Goal: Task Accomplishment & Management: Manage account settings

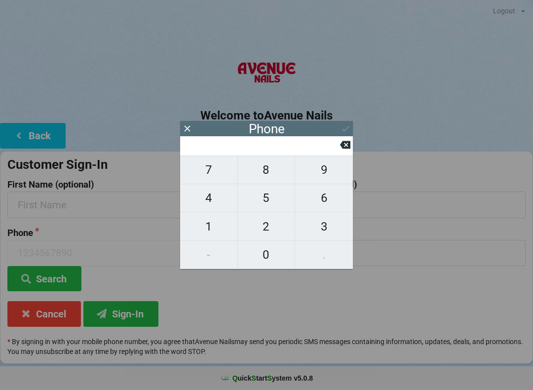
click at [191, 124] on icon at bounding box center [187, 128] width 10 height 10
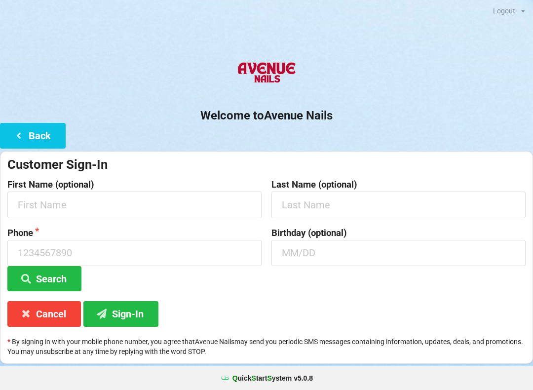
click at [49, 136] on button "Back" at bounding box center [33, 135] width 66 height 25
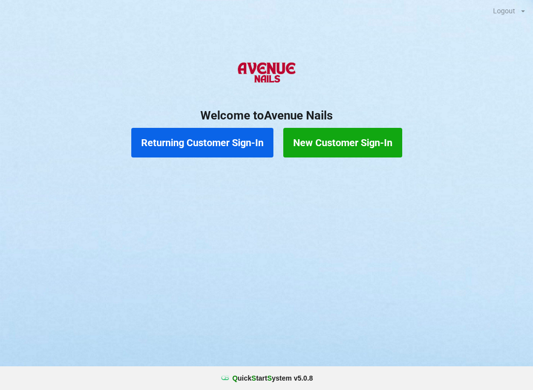
click at [185, 144] on button "Returning Customer Sign-In" at bounding box center [202, 143] width 142 height 30
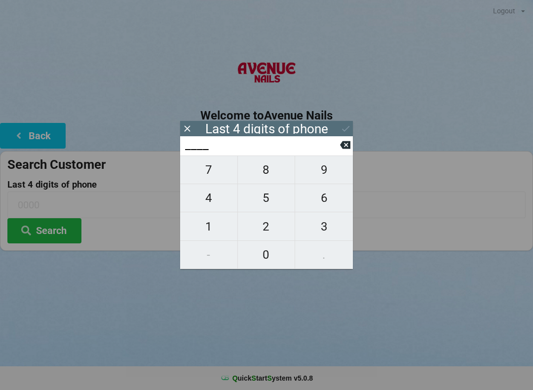
click at [316, 171] on span "9" at bounding box center [324, 170] width 58 height 21
type input "9___"
click at [265, 254] on span "0" at bounding box center [266, 254] width 57 height 21
type input "90__"
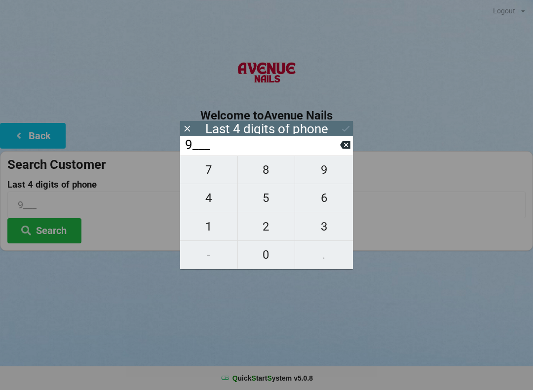
type input "90__"
click at [216, 201] on span "4" at bounding box center [208, 198] width 57 height 21
type input "904_"
click at [310, 227] on span "3" at bounding box center [324, 226] width 58 height 21
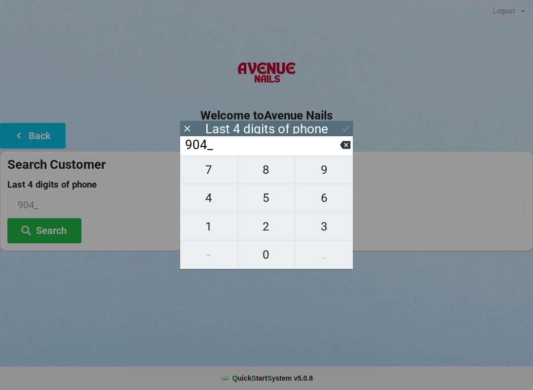
type input "9043"
click at [74, 219] on button "Search" at bounding box center [44, 230] width 74 height 25
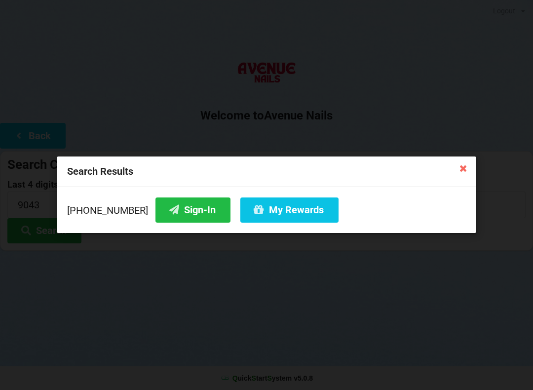
click at [171, 217] on button "Sign-In" at bounding box center [193, 210] width 75 height 25
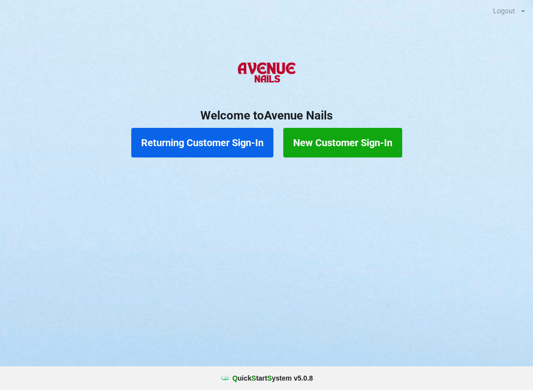
click at [173, 137] on button "Returning Customer Sign-In" at bounding box center [202, 143] width 142 height 30
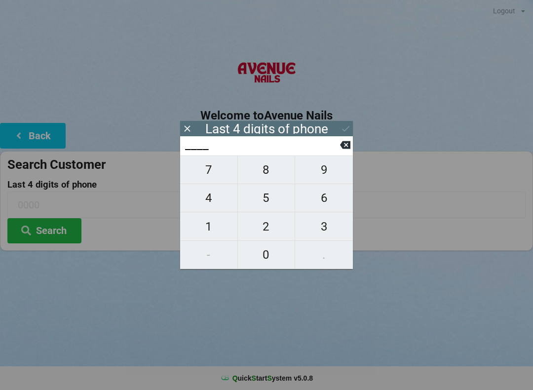
click at [271, 244] on button "0" at bounding box center [267, 255] width 58 height 28
type input "0___"
click at [324, 202] on span "6" at bounding box center [324, 198] width 58 height 21
type input "06__"
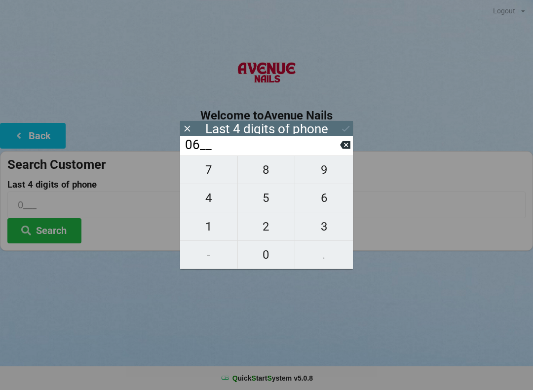
type input "06__"
click at [207, 153] on input "06__" at bounding box center [262, 145] width 156 height 16
click at [216, 174] on span "7" at bounding box center [208, 170] width 57 height 21
type input "067_"
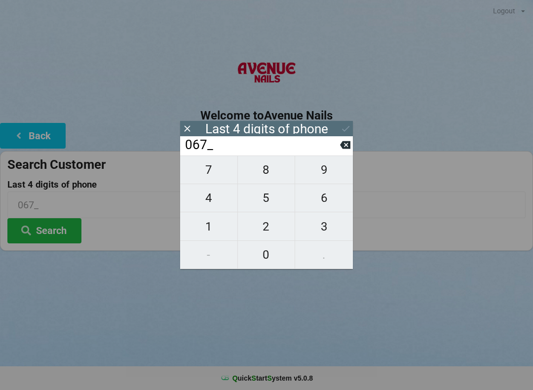
click at [270, 265] on span "0" at bounding box center [266, 254] width 57 height 21
type input "0670"
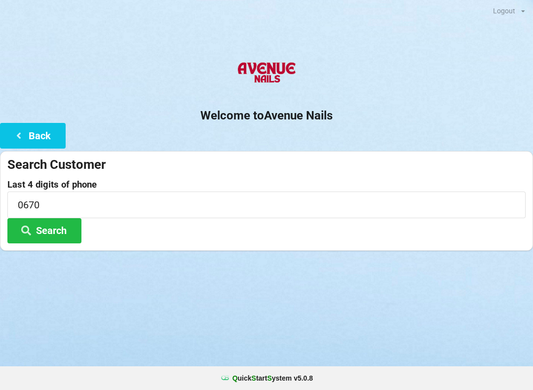
click at [339, 121] on h2 "Welcome to [GEOGRAPHIC_DATA]" at bounding box center [266, 115] width 533 height 15
click at [54, 237] on button "Search" at bounding box center [44, 230] width 74 height 25
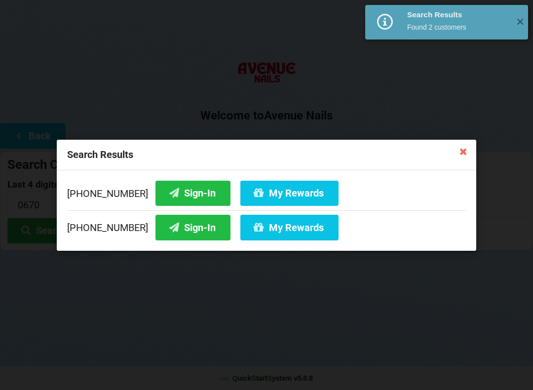
click at [177, 225] on button "Sign-In" at bounding box center [193, 227] width 75 height 25
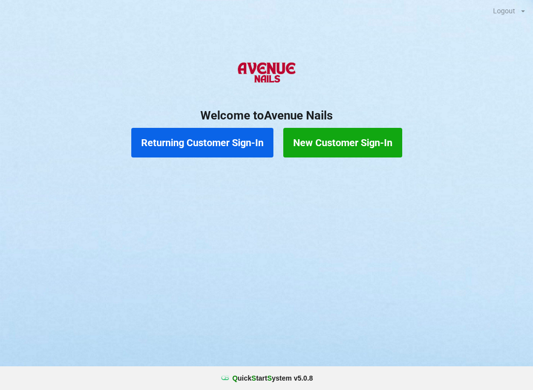
click at [205, 152] on button "Returning Customer Sign-In" at bounding box center [202, 143] width 142 height 30
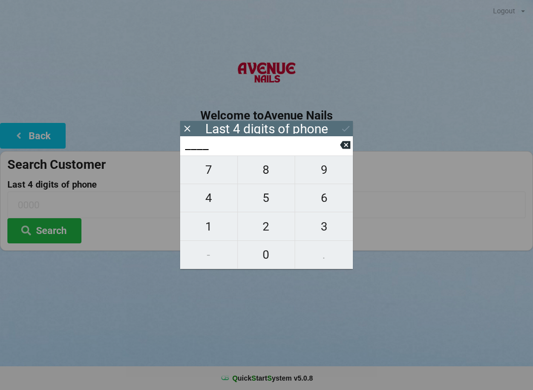
click at [210, 228] on span "1" at bounding box center [208, 226] width 57 height 21
type input "1___"
click at [336, 175] on span "9" at bounding box center [324, 170] width 58 height 21
type input "19__"
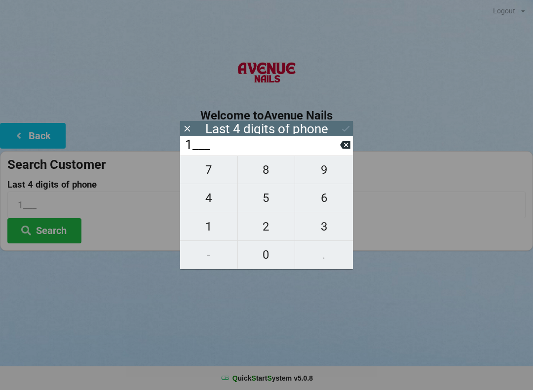
type input "19__"
click at [202, 205] on span "4" at bounding box center [208, 198] width 57 height 21
type input "194_"
click at [333, 205] on span "6" at bounding box center [324, 198] width 58 height 21
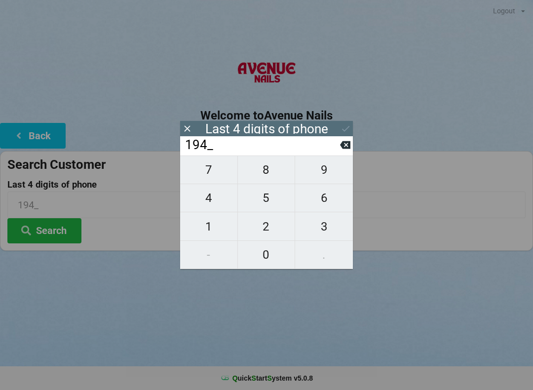
type input "1946"
click at [341, 132] on icon at bounding box center [346, 128] width 10 height 10
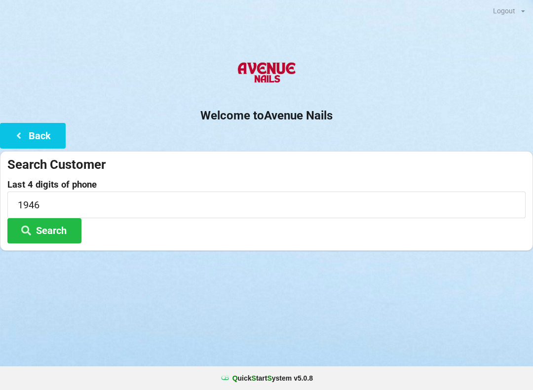
click at [55, 231] on button "Search" at bounding box center [44, 230] width 74 height 25
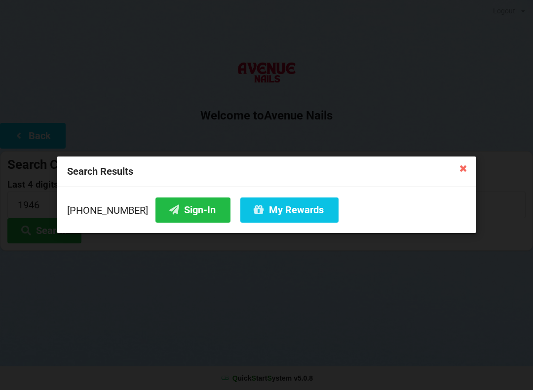
click at [175, 208] on button "Sign-In" at bounding box center [193, 210] width 75 height 25
